Goal: Transaction & Acquisition: Purchase product/service

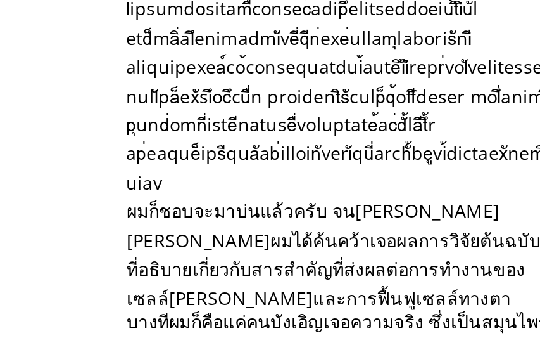
scroll to position [1660, 0]
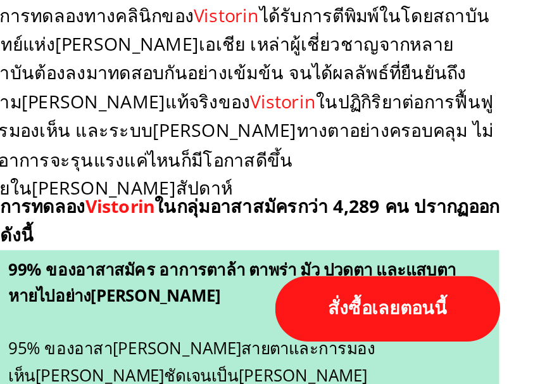
scroll to position [4793, 0]
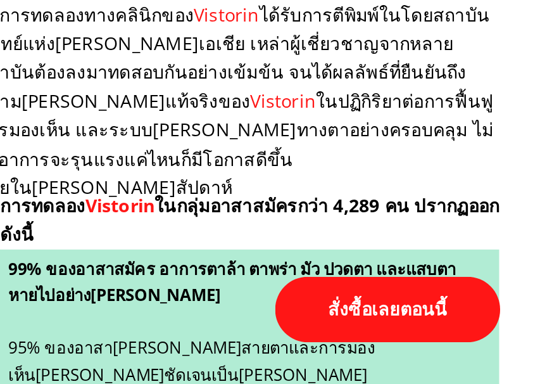
click at [288, 331] on p "สั่งซื้อเลยตอนนี้" at bounding box center [343, 347] width 110 height 32
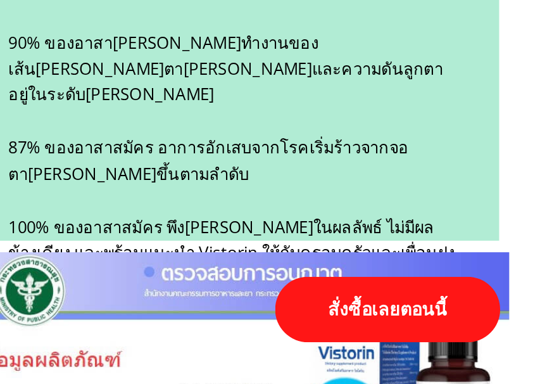
click at [189, 131] on h3 "99% ของอาสาสมัคร อาการตาล้า ตาพร่า มัว ปวดตา และแสบตาหายไปอย่างสมบูรณ์ 95% ของอ…" at bounding box center [266, 228] width 221 height 194
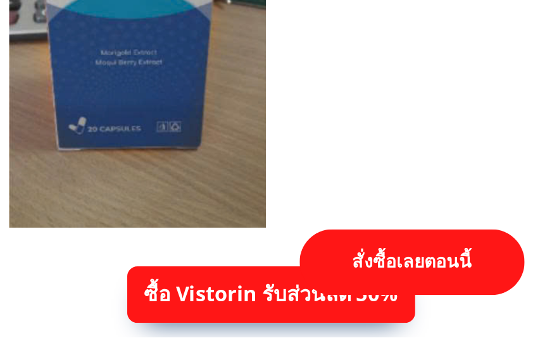
scroll to position [7267, 0]
click at [288, 284] on p "สั่งซื้อเลยตอนนี้" at bounding box center [343, 300] width 110 height 32
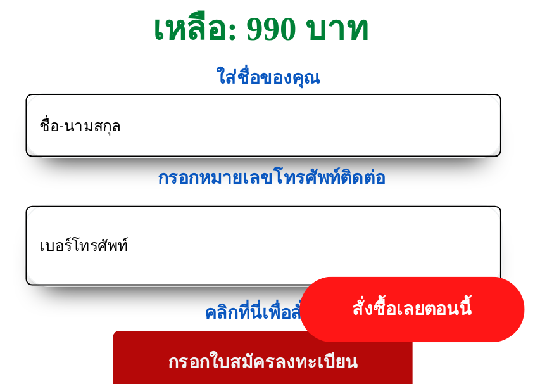
scroll to position [6025, 0]
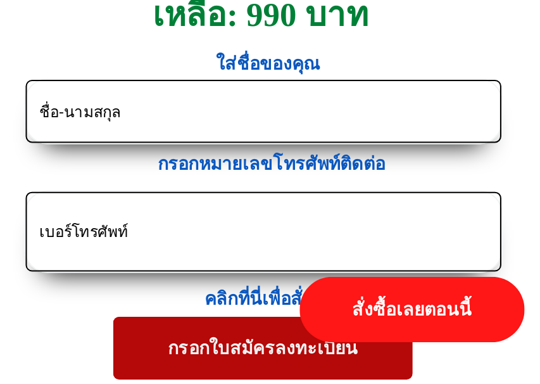
click at [157, 234] on input "text" at bounding box center [270, 249] width 227 height 30
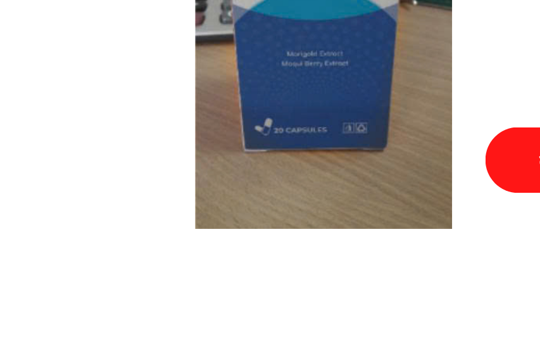
scroll to position [7224, 0]
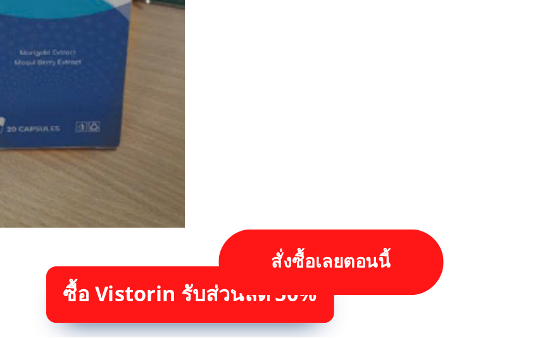
click at [288, 284] on p "สั่งซื้อเลยตอนนี้" at bounding box center [343, 300] width 110 height 32
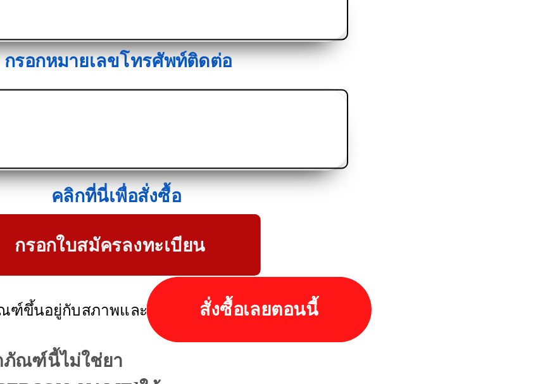
scroll to position [6076, 0]
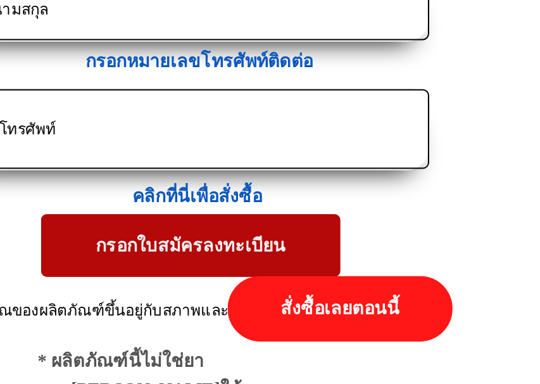
click at [196, 300] on p "กรอกใบสมัครลงทะเบียน" at bounding box center [270, 315] width 148 height 30
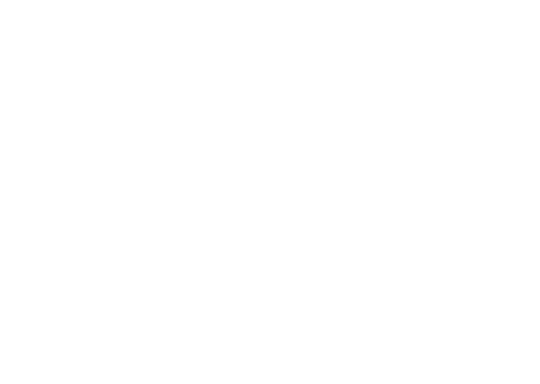
scroll to position [7091, 0]
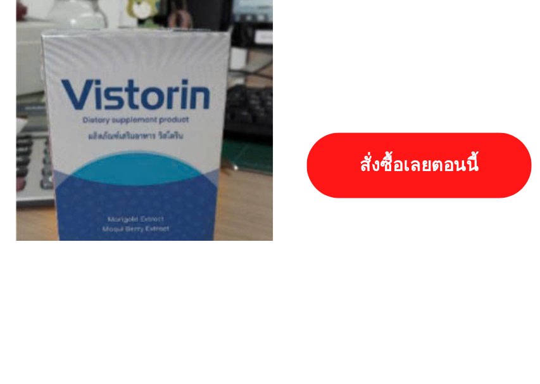
click at [145, 245] on div at bounding box center [208, 351] width 127 height 213
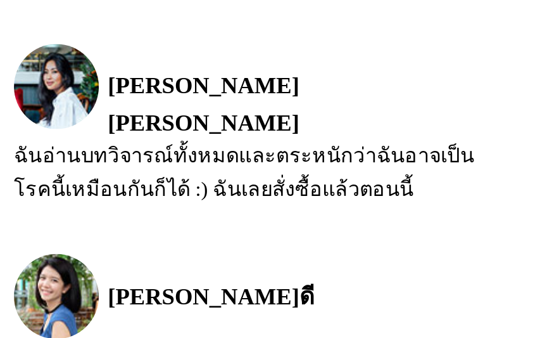
scroll to position [7066, 0]
